Goal: Task Accomplishment & Management: Manage account settings

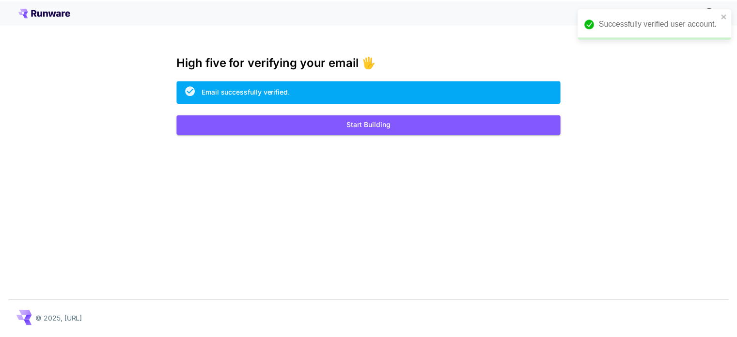
scroll to position [376, 0]
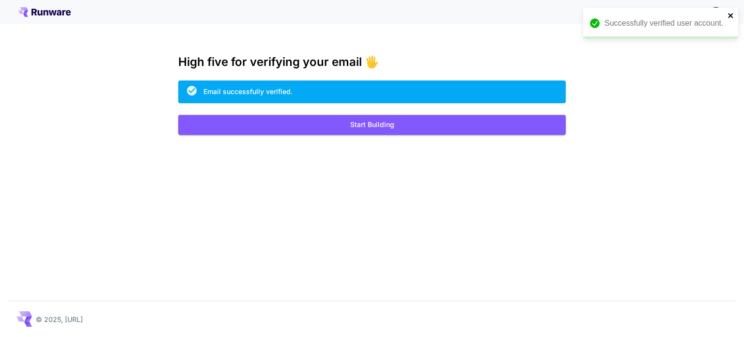
click at [733, 15] on icon "close" at bounding box center [731, 16] width 7 height 8
click at [331, 127] on button "Start Building" at bounding box center [372, 125] width 388 height 20
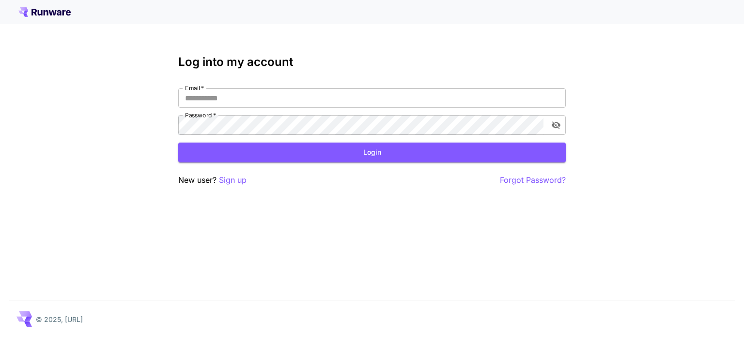
type input "**********"
click at [314, 158] on button "Login" at bounding box center [372, 152] width 388 height 20
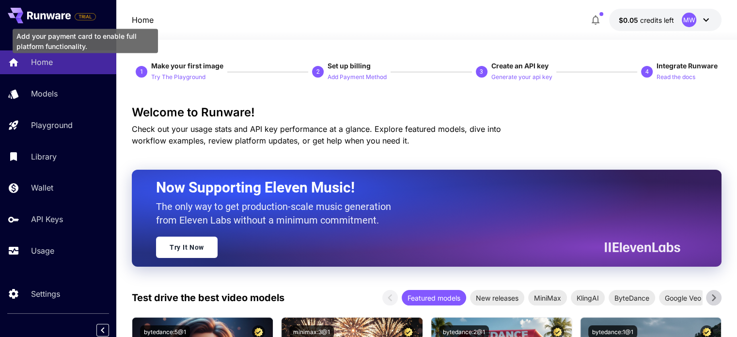
click at [90, 20] on span "TRIAL" at bounding box center [85, 16] width 20 height 7
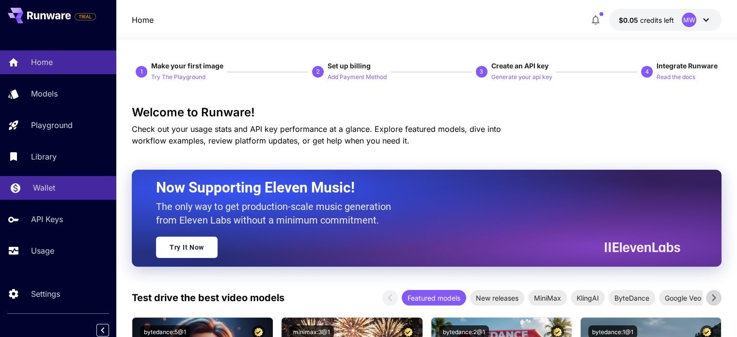
click at [55, 192] on div "Wallet" at bounding box center [71, 188] width 76 height 12
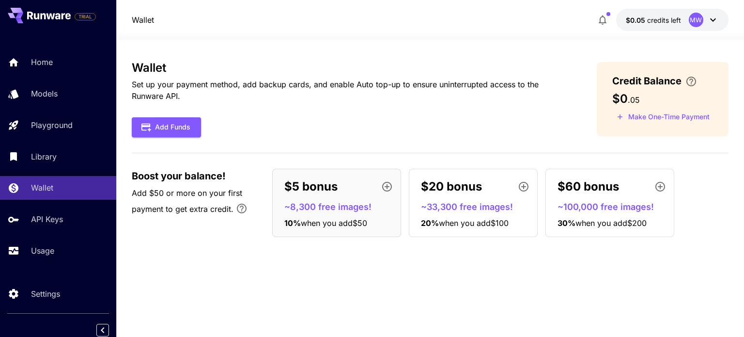
click at [631, 94] on h3 "$0 . 05" at bounding box center [627, 99] width 28 height 14
type textarea "****"
click at [631, 94] on h3 "$0 . 05" at bounding box center [627, 99] width 28 height 14
click at [615, 78] on span "Credit Balance" at bounding box center [647, 81] width 69 height 15
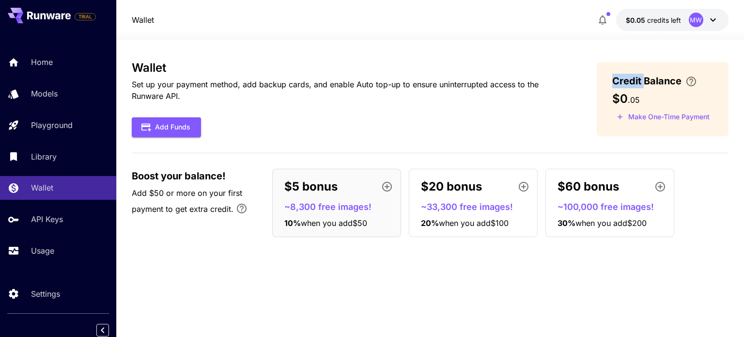
click at [615, 78] on span "Credit Balance" at bounding box center [647, 81] width 69 height 15
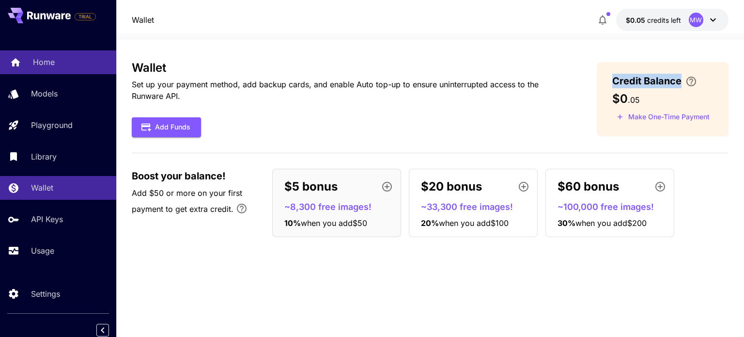
click at [66, 70] on link "Home" at bounding box center [58, 62] width 116 height 24
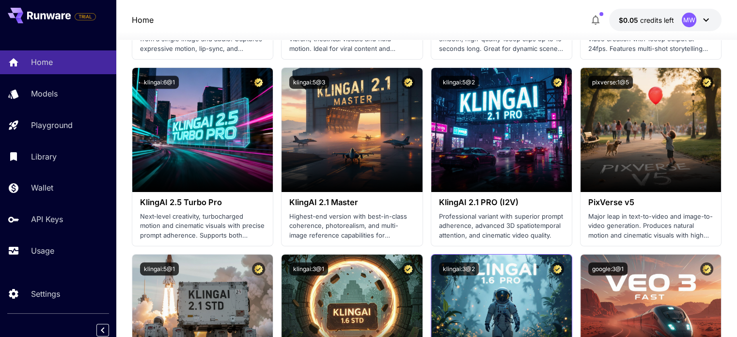
scroll to position [485, 0]
